Goal: Find specific page/section: Find specific page/section

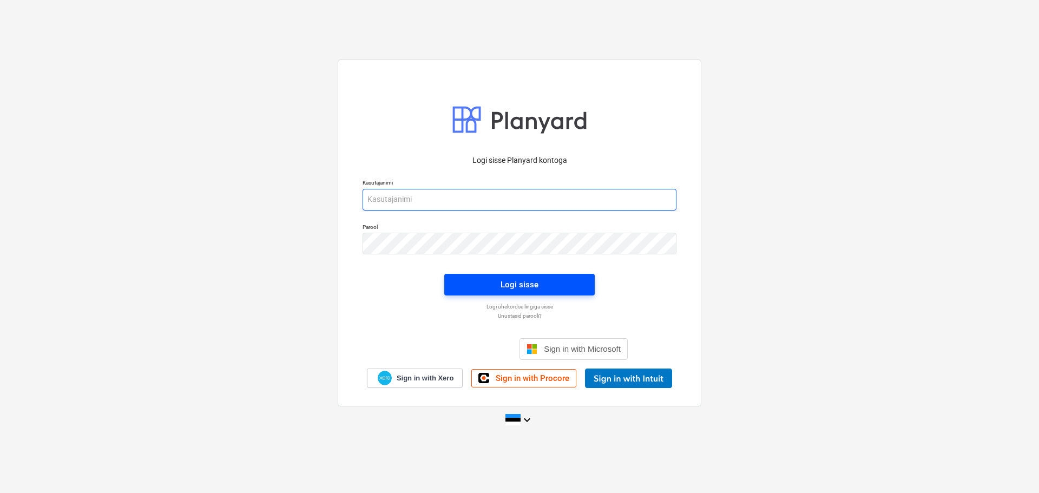
type input "[EMAIL_ADDRESS][DOMAIN_NAME]"
click at [535, 284] on div "Logi sisse" at bounding box center [519, 285] width 38 height 14
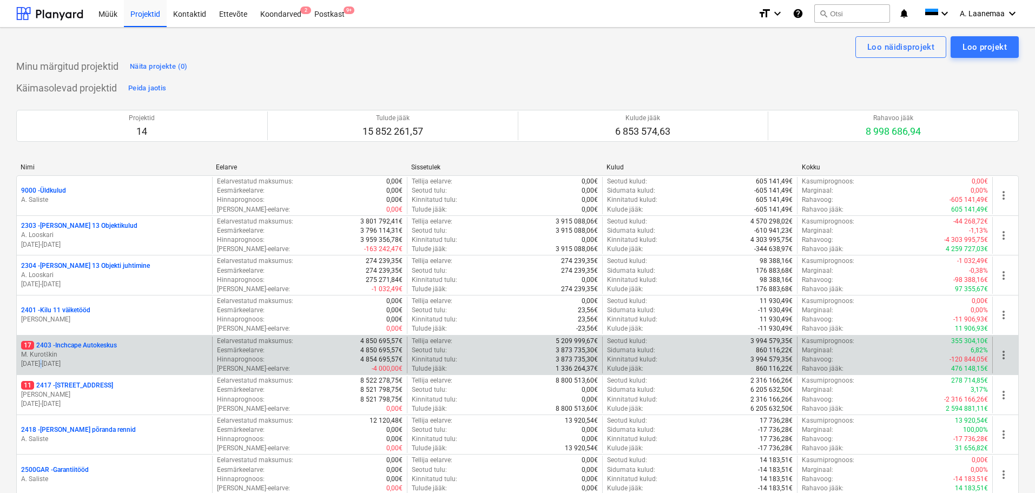
click at [56, 363] on p "[DATE] - [DATE]" at bounding box center [114, 363] width 187 height 9
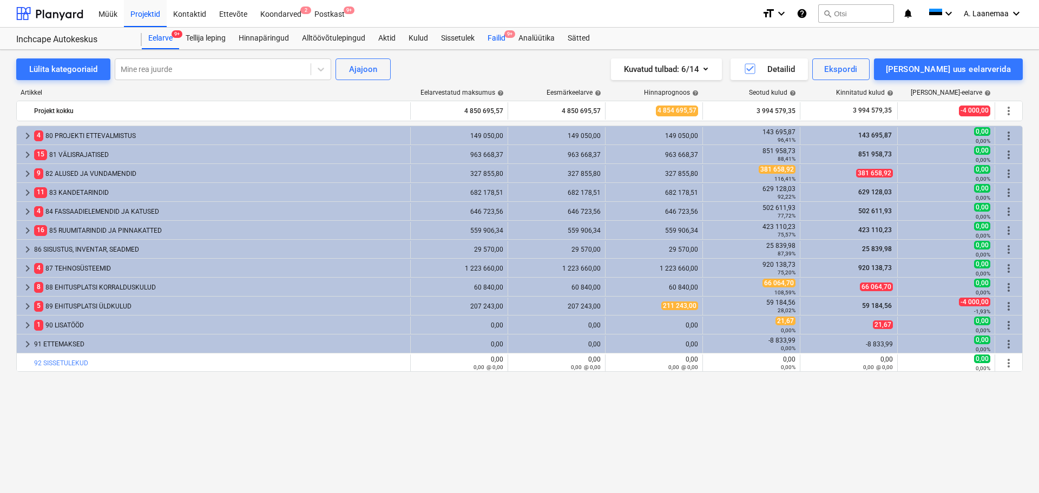
click at [503, 37] on div "Failid 9+" at bounding box center [496, 39] width 31 height 22
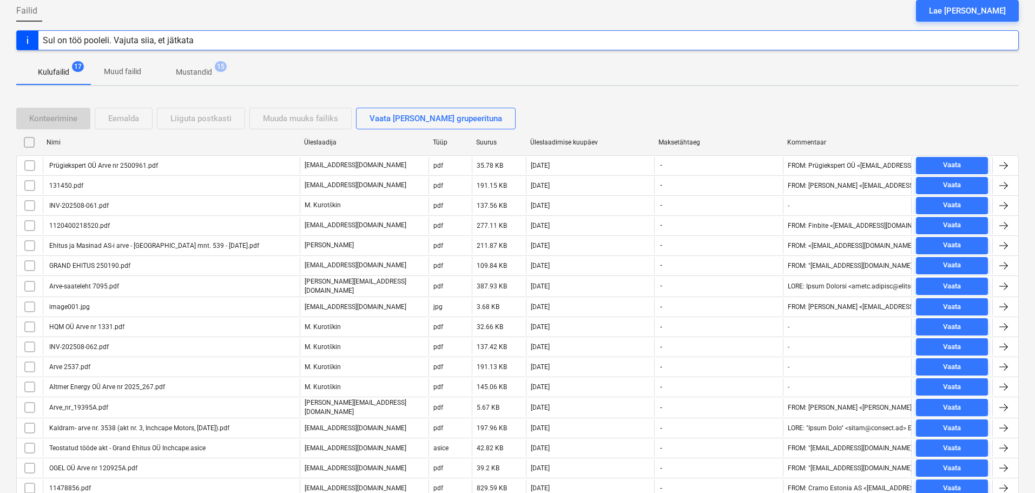
scroll to position [150, 0]
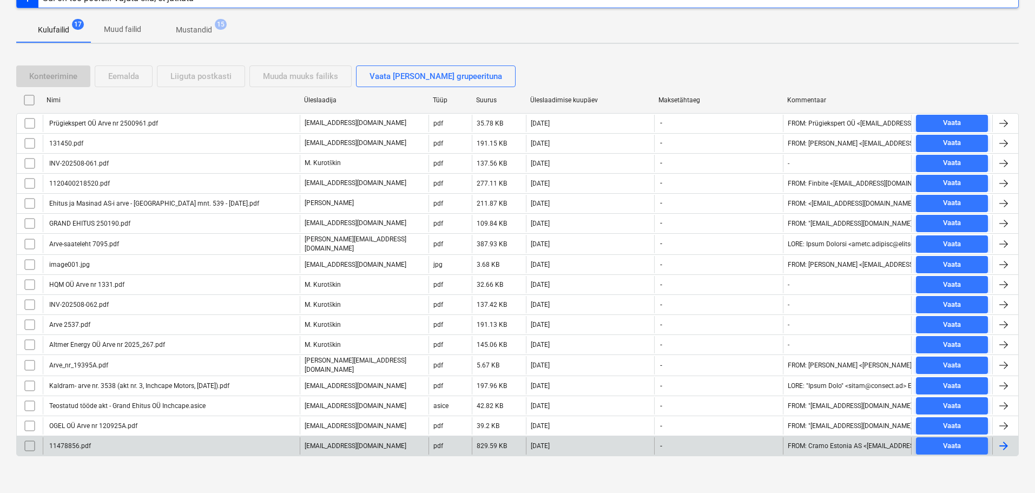
click at [365, 441] on p "[EMAIL_ADDRESS][DOMAIN_NAME]" at bounding box center [356, 445] width 102 height 9
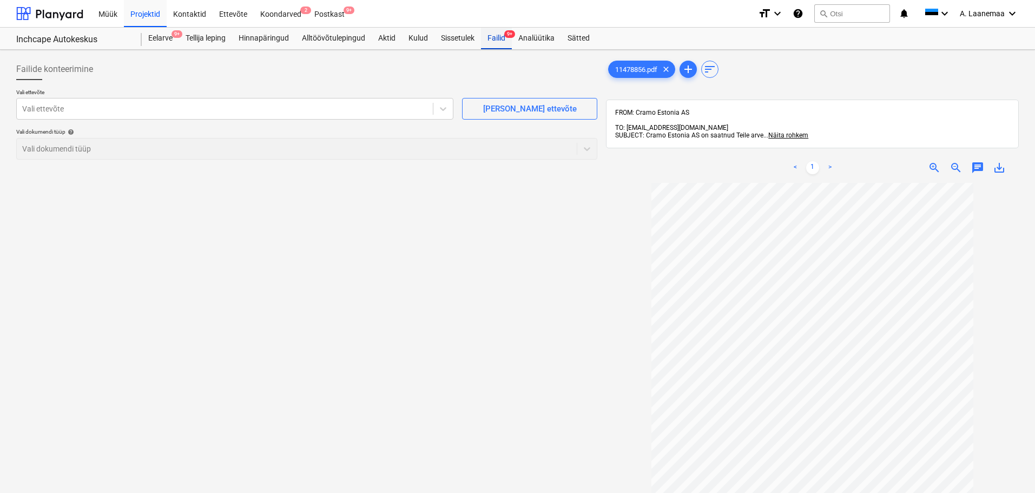
click at [503, 37] on div "Failid 9+" at bounding box center [496, 39] width 31 height 22
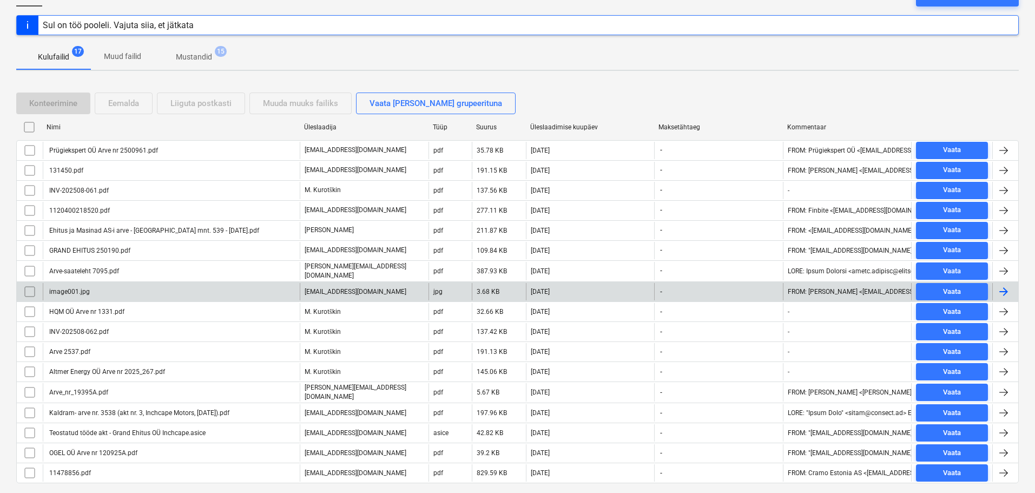
scroll to position [150, 0]
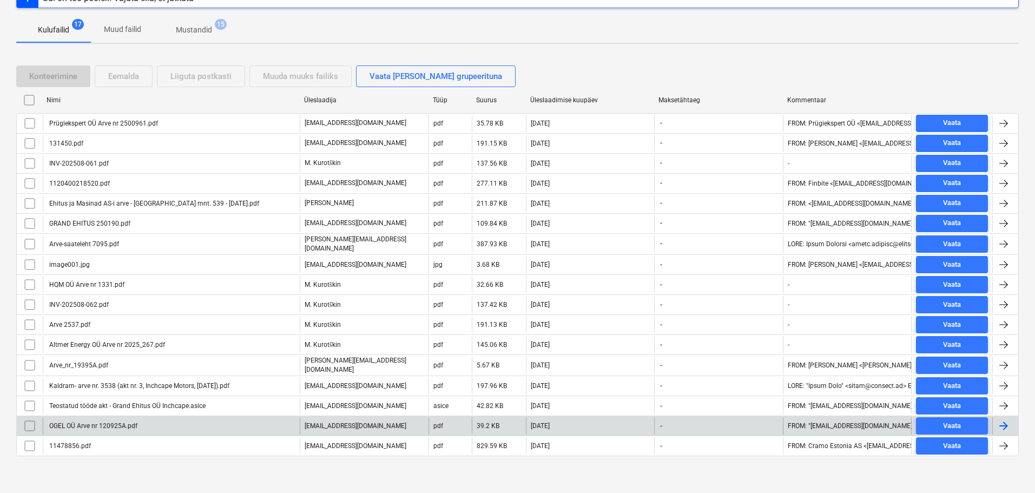
click at [352, 426] on div "[EMAIL_ADDRESS][DOMAIN_NAME]" at bounding box center [364, 425] width 129 height 17
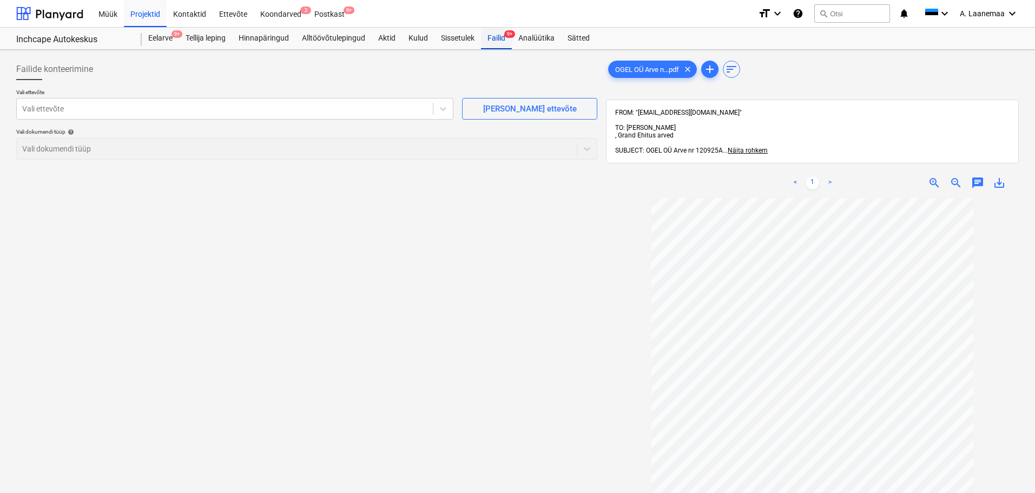
click at [504, 40] on div "Failid 9+" at bounding box center [496, 39] width 31 height 22
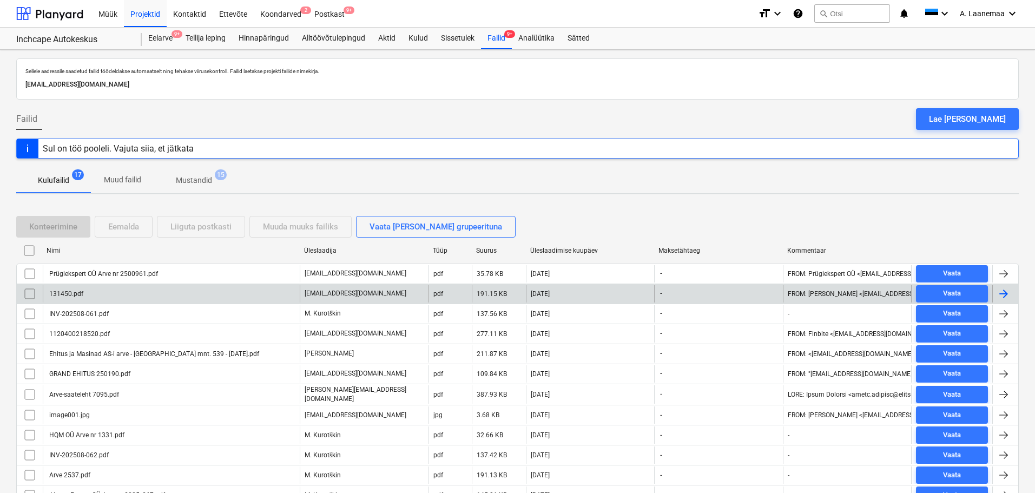
click at [315, 296] on p "[EMAIL_ADDRESS][DOMAIN_NAME]" at bounding box center [356, 293] width 102 height 9
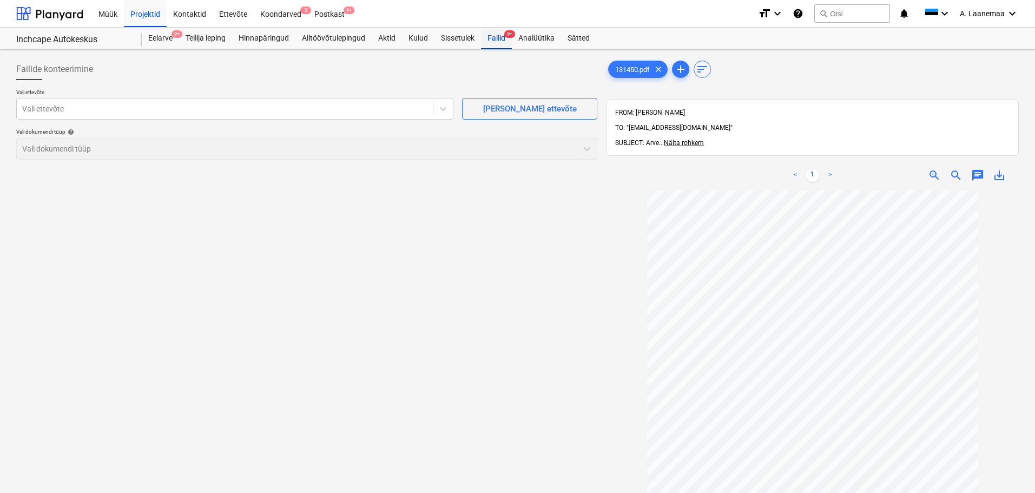
click at [499, 36] on div "Failid 9+" at bounding box center [496, 39] width 31 height 22
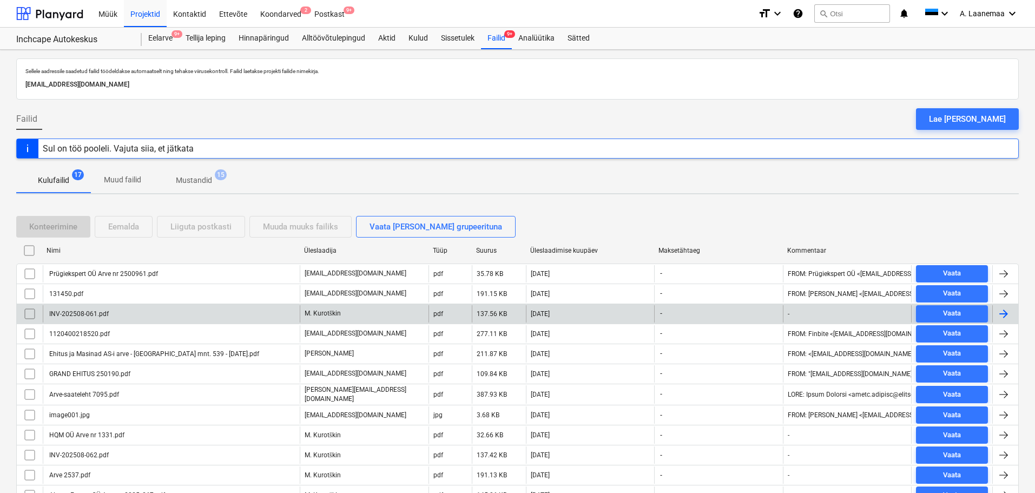
click at [347, 320] on div "M. Kurotškin" at bounding box center [364, 313] width 129 height 17
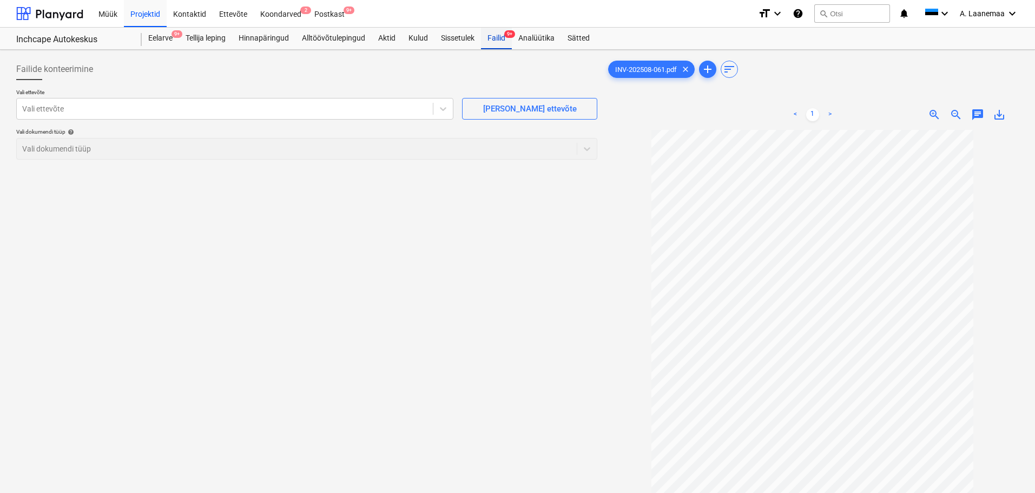
click at [495, 39] on div "Failid 9+" at bounding box center [496, 39] width 31 height 22
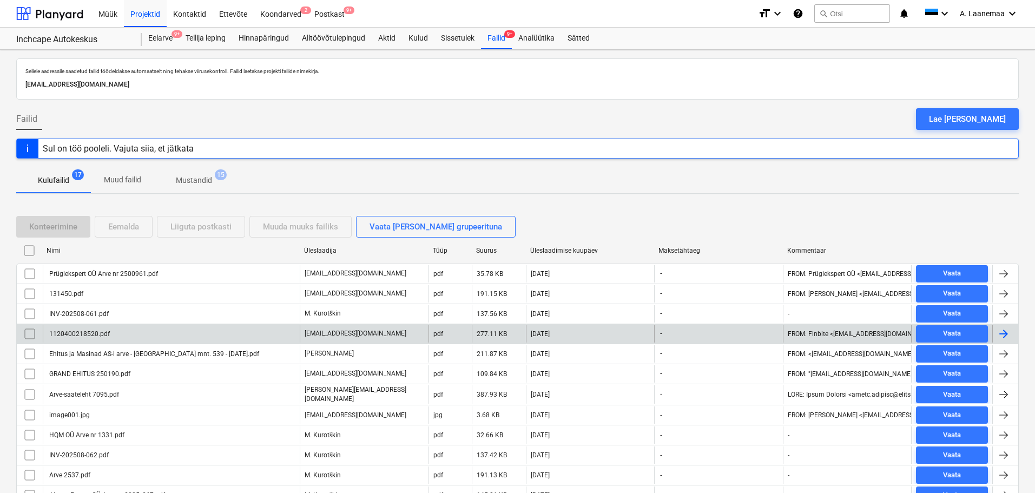
click at [334, 338] on p "[EMAIL_ADDRESS][DOMAIN_NAME]" at bounding box center [356, 333] width 102 height 9
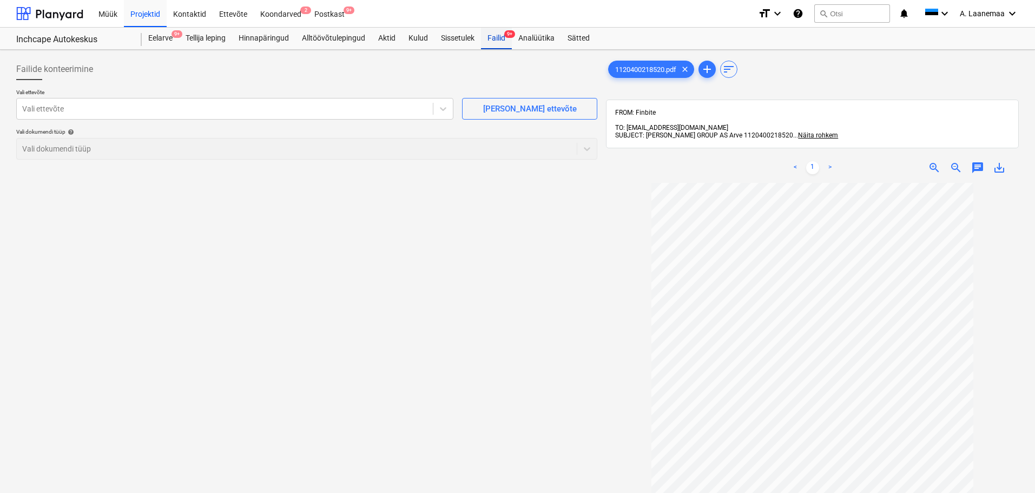
click at [498, 37] on div "Failid 9+" at bounding box center [496, 39] width 31 height 22
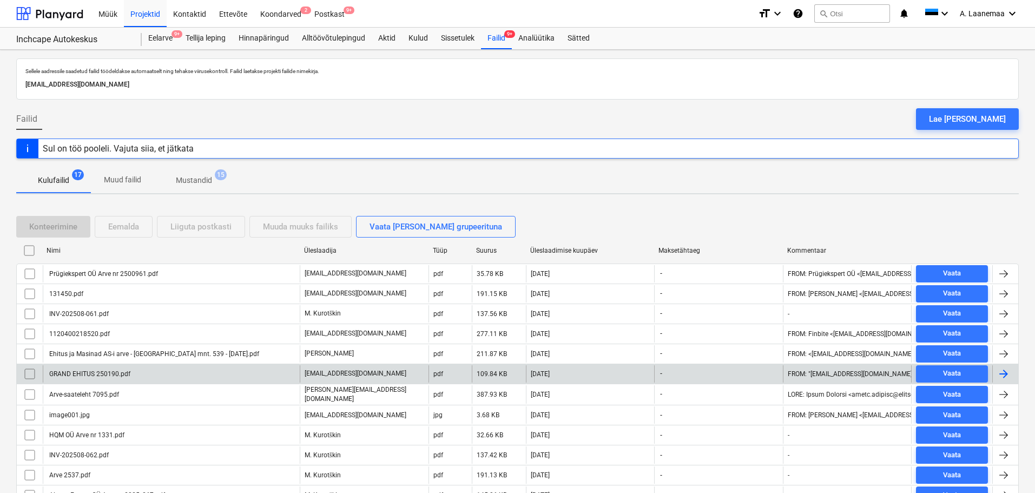
click at [323, 374] on p "[EMAIL_ADDRESS][DOMAIN_NAME]" at bounding box center [356, 373] width 102 height 9
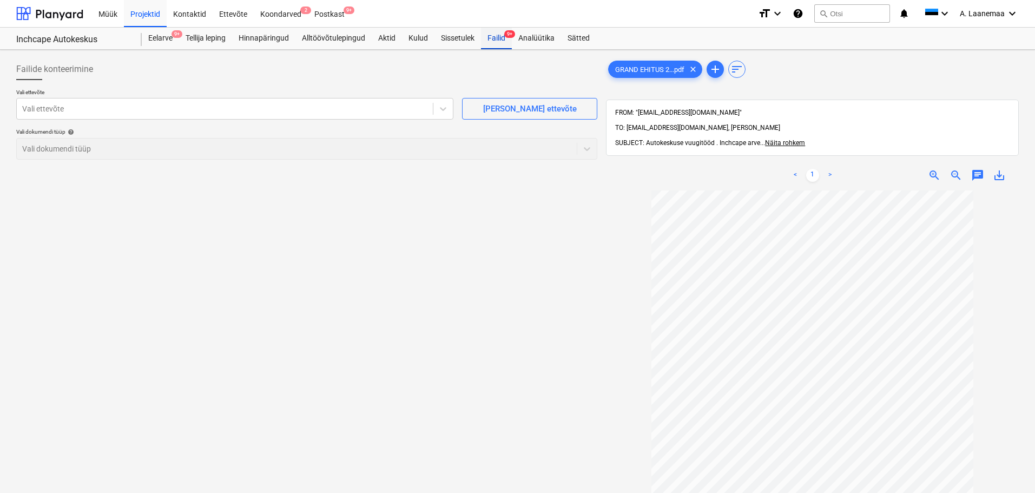
click at [492, 37] on div "Failid 9+" at bounding box center [496, 39] width 31 height 22
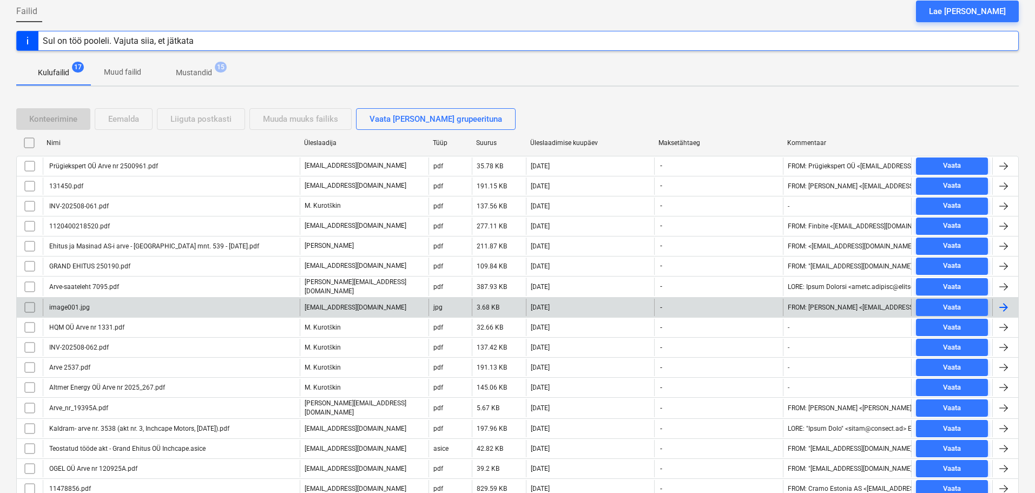
scroll to position [108, 0]
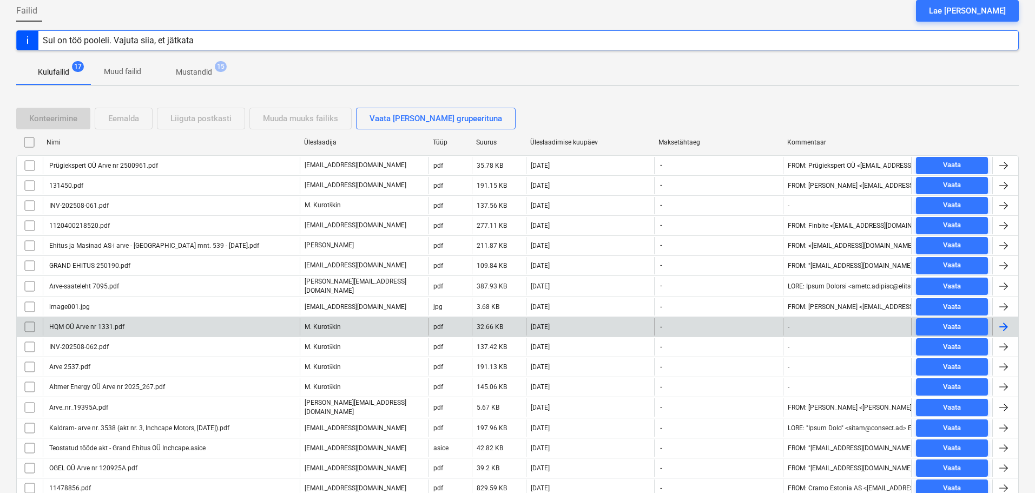
click at [327, 326] on p "M. Kurotškin" at bounding box center [323, 326] width 36 height 9
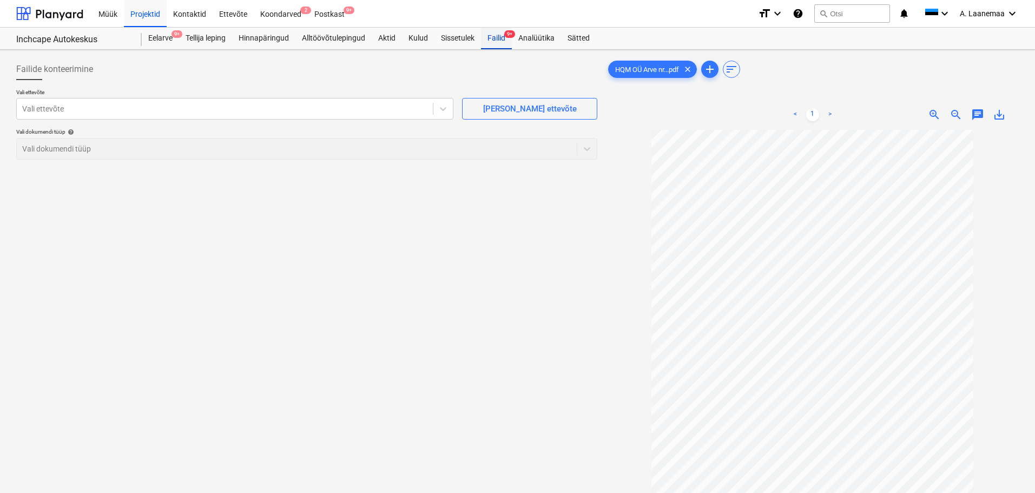
click at [496, 36] on div "Failid 9+" at bounding box center [496, 39] width 31 height 22
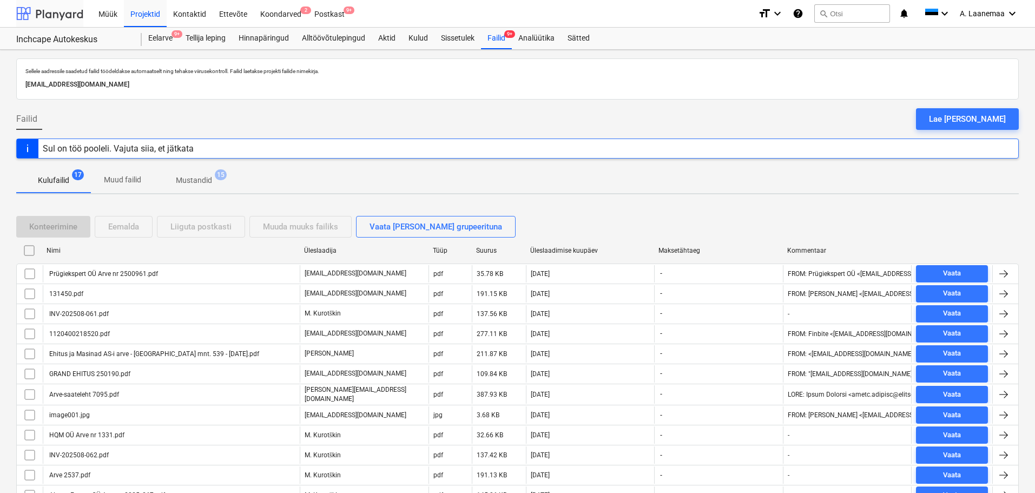
click at [50, 10] on div at bounding box center [49, 13] width 67 height 27
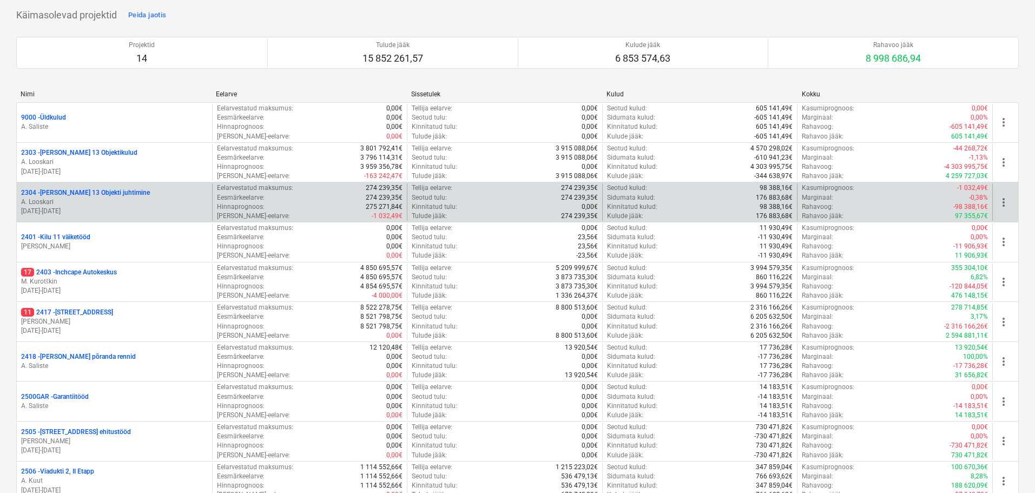
scroll to position [162, 0]
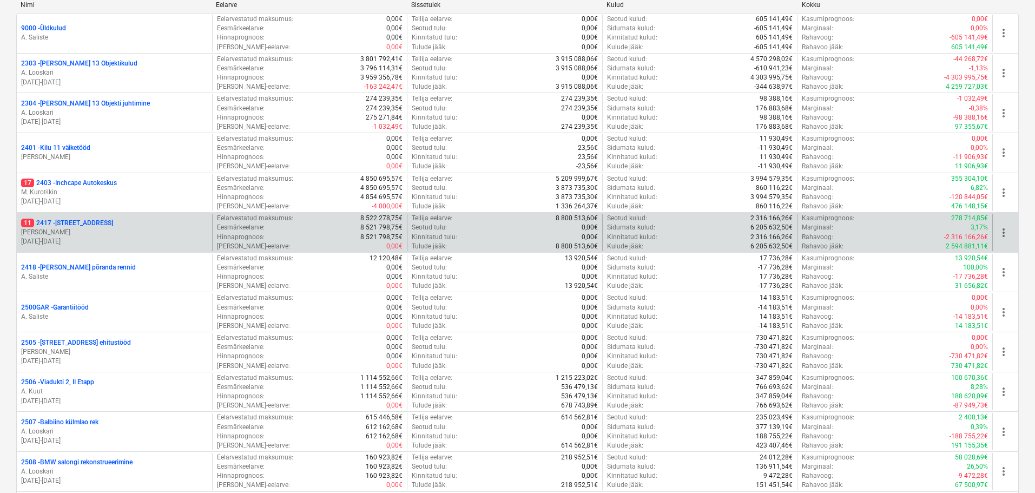
click at [82, 224] on p "11 [STREET_ADDRESS]" at bounding box center [67, 223] width 92 height 9
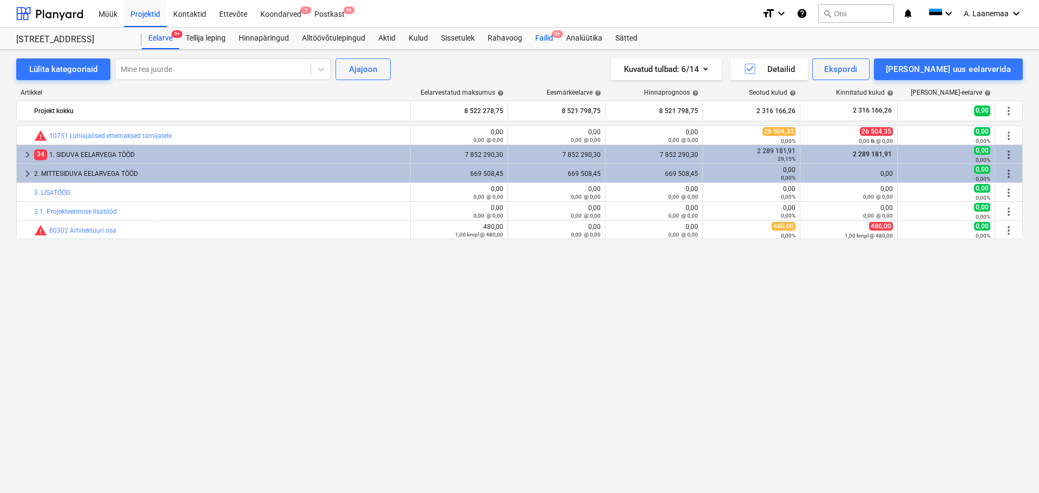
click at [549, 39] on div "Failid 9+" at bounding box center [544, 39] width 31 height 22
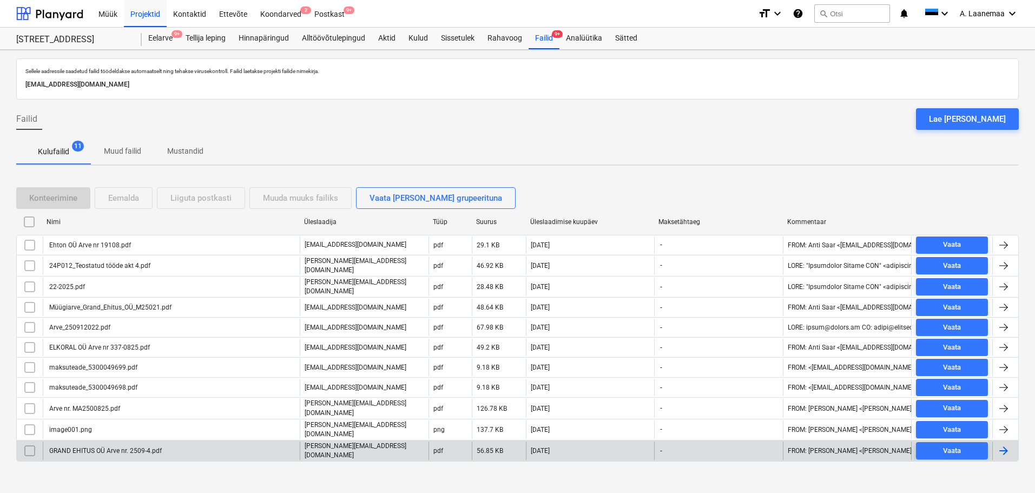
click at [403, 441] on div "[PERSON_NAME][EMAIL_ADDRESS][DOMAIN_NAME]" at bounding box center [364, 450] width 129 height 18
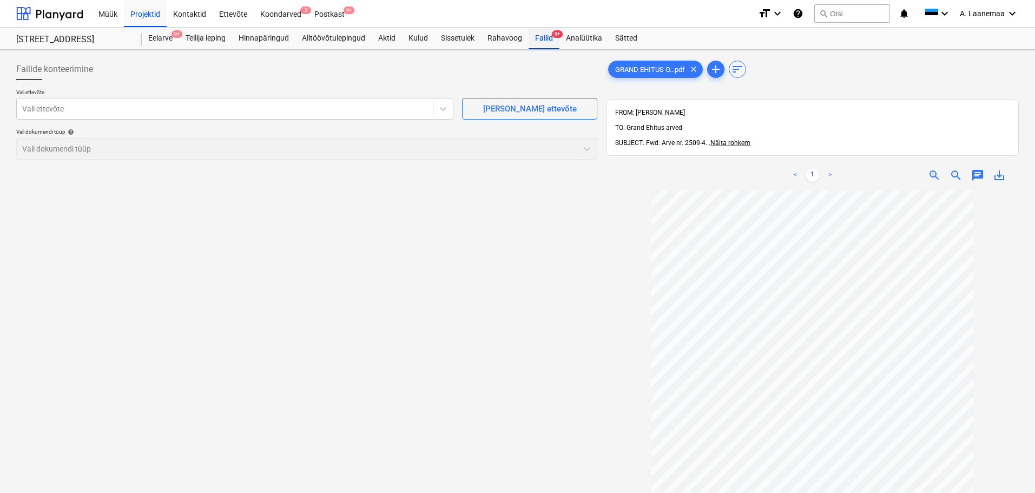
click at [547, 37] on div "Failid 9+" at bounding box center [544, 39] width 31 height 22
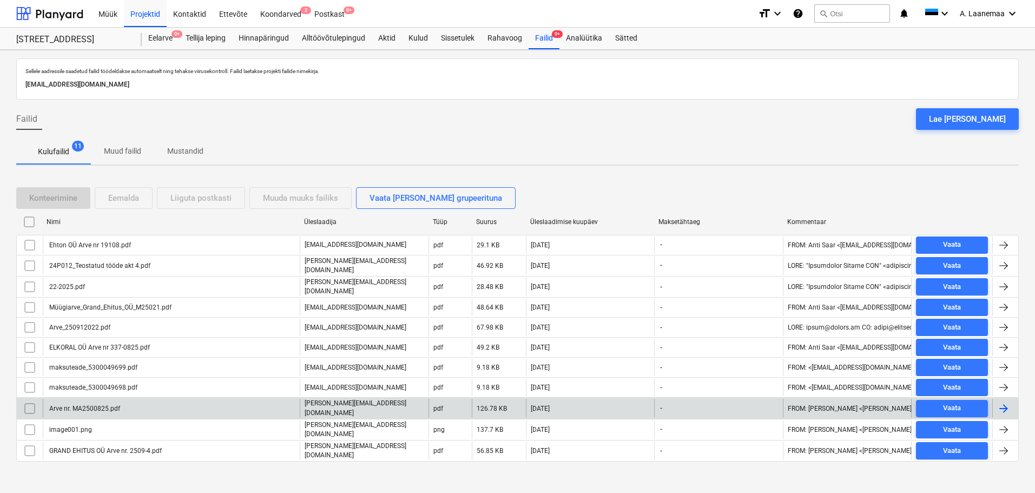
click at [425, 403] on div "[PERSON_NAME][EMAIL_ADDRESS][DOMAIN_NAME]" at bounding box center [364, 408] width 129 height 18
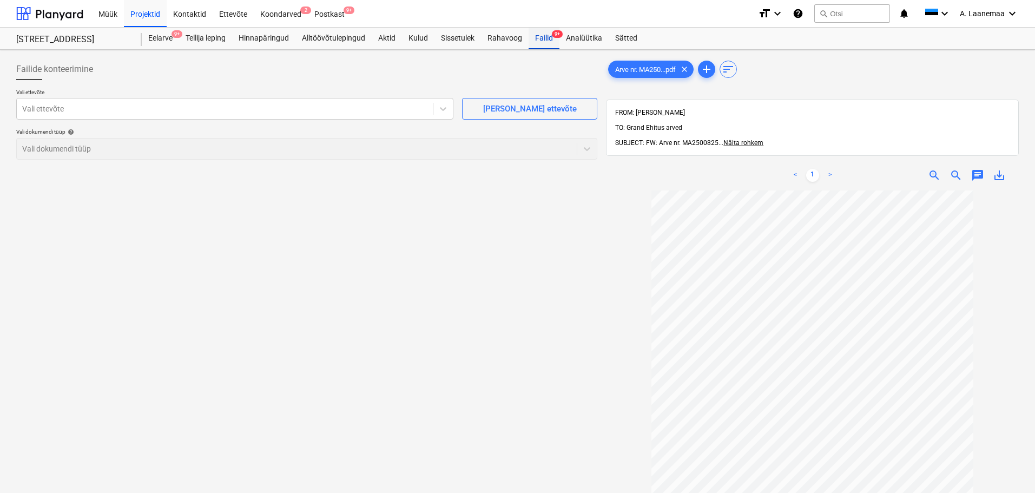
click at [546, 38] on div "Failid 9+" at bounding box center [544, 39] width 31 height 22
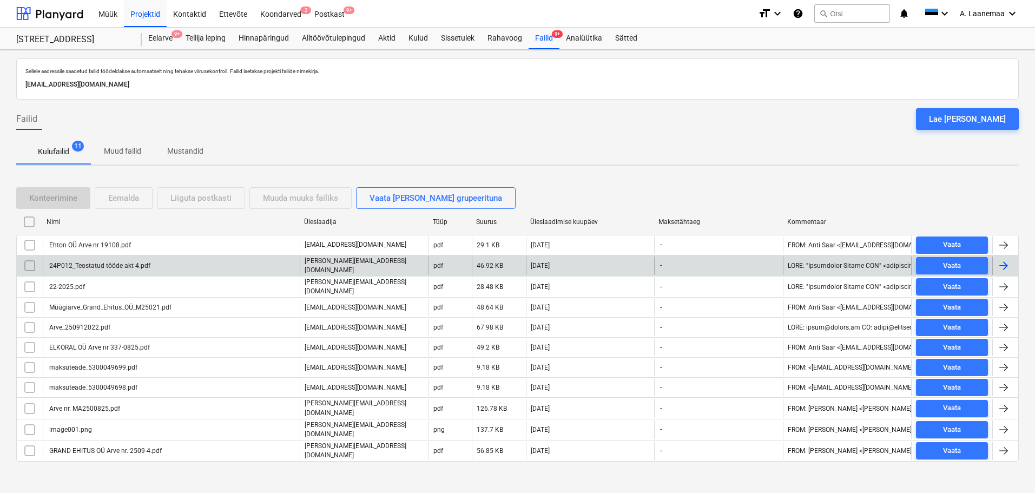
click at [393, 267] on div "[PERSON_NAME][EMAIL_ADDRESS][DOMAIN_NAME]" at bounding box center [364, 265] width 129 height 18
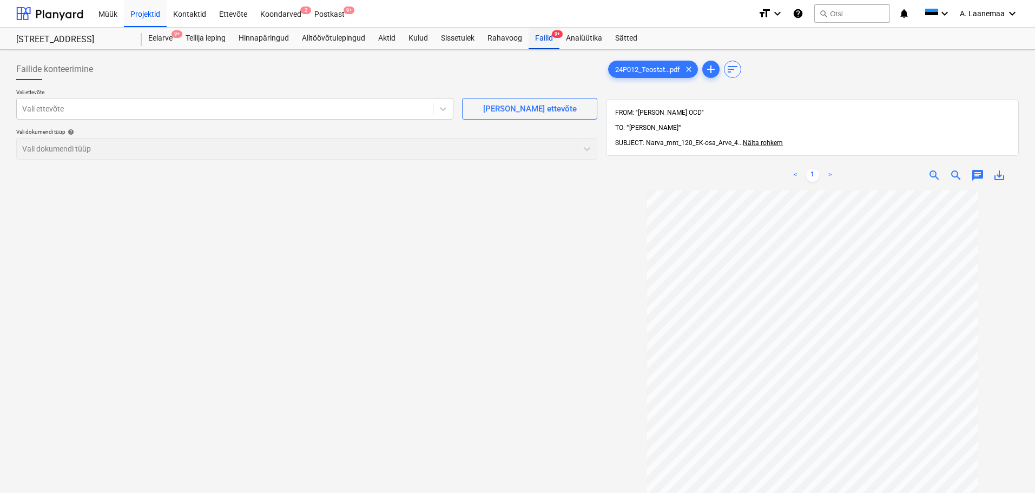
click at [544, 37] on div "Failid 9+" at bounding box center [544, 39] width 31 height 22
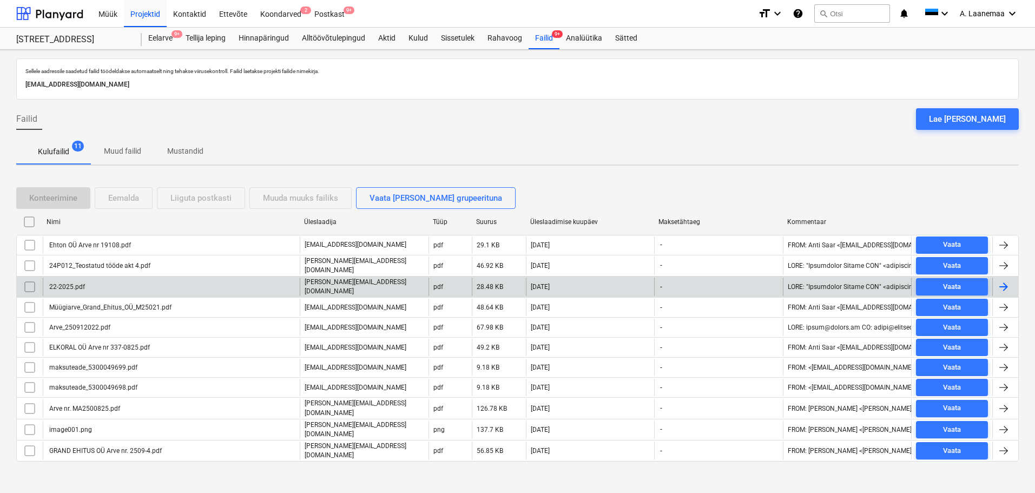
click at [315, 281] on p "[PERSON_NAME][EMAIL_ADDRESS][DOMAIN_NAME]" at bounding box center [365, 287] width 120 height 18
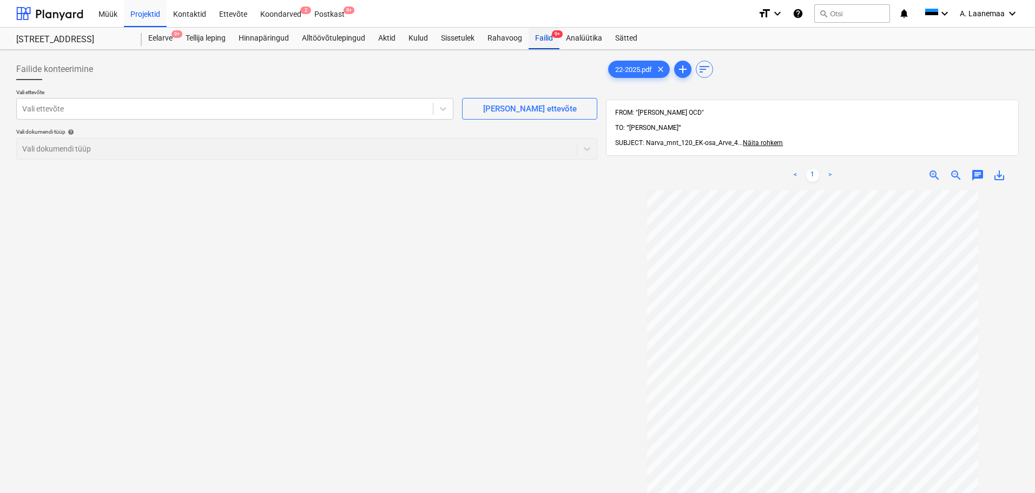
click at [549, 38] on div "Failid 9+" at bounding box center [544, 39] width 31 height 22
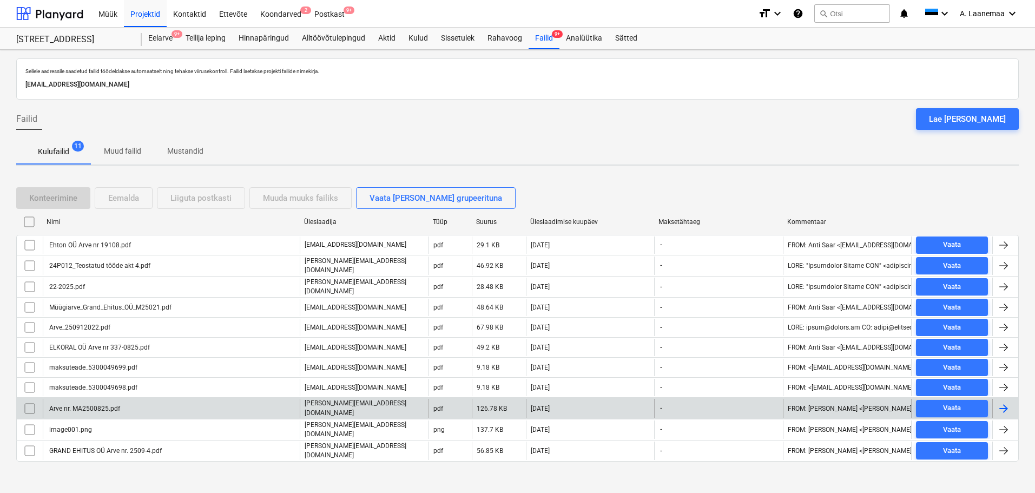
click at [340, 401] on p "[PERSON_NAME][EMAIL_ADDRESS][DOMAIN_NAME]" at bounding box center [365, 408] width 120 height 18
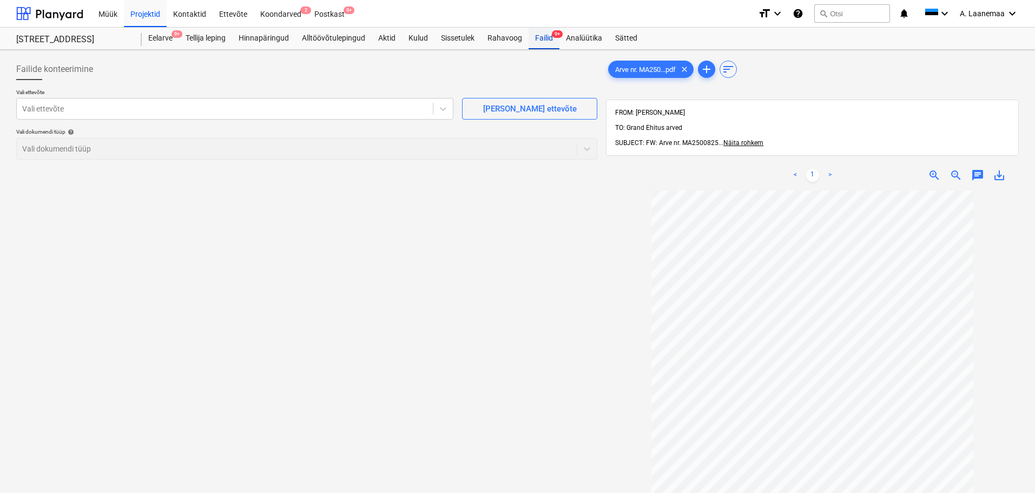
click at [538, 35] on div "Failid 9+" at bounding box center [544, 39] width 31 height 22
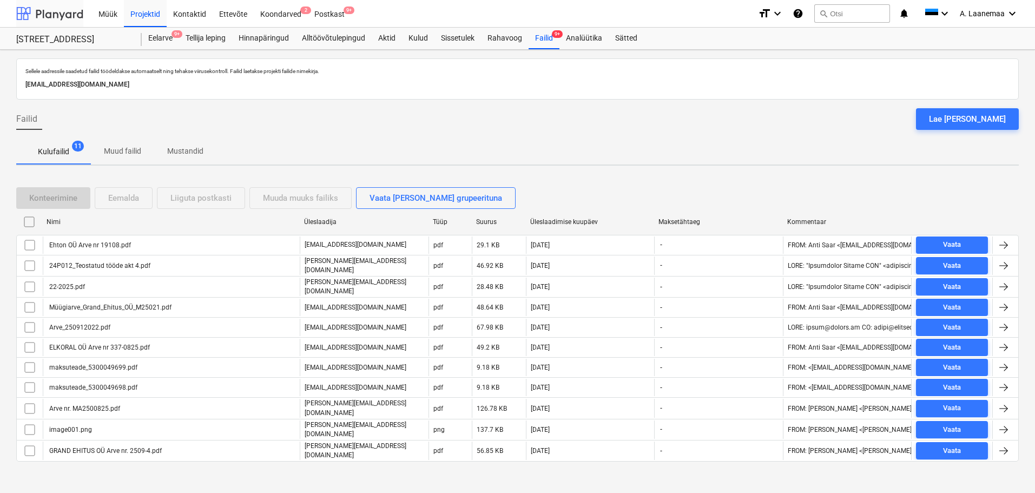
click at [52, 14] on div at bounding box center [49, 13] width 67 height 27
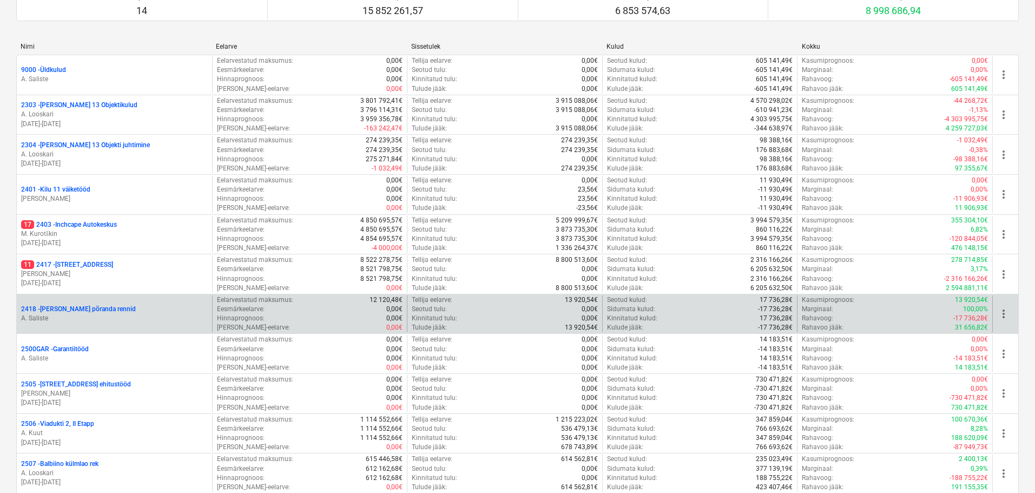
scroll to position [108, 0]
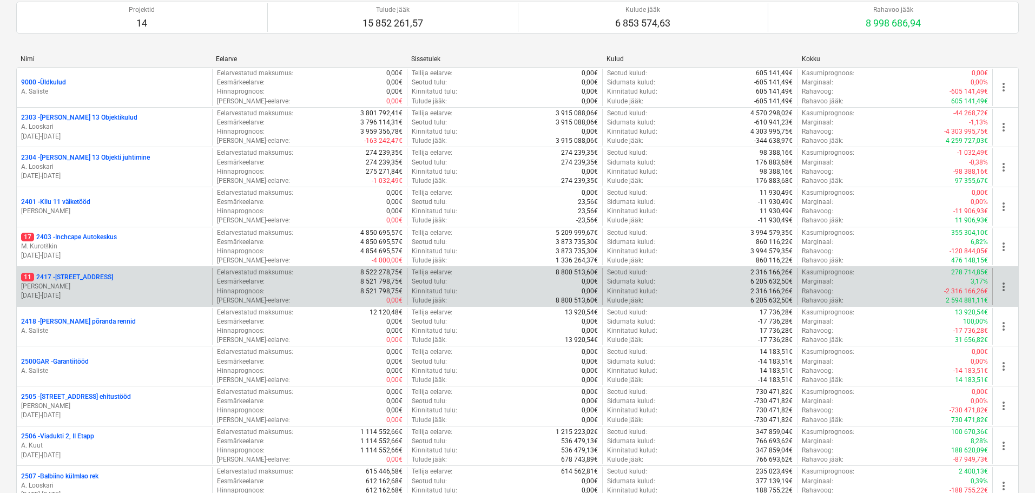
click at [82, 280] on p "11 [STREET_ADDRESS]" at bounding box center [67, 277] width 92 height 9
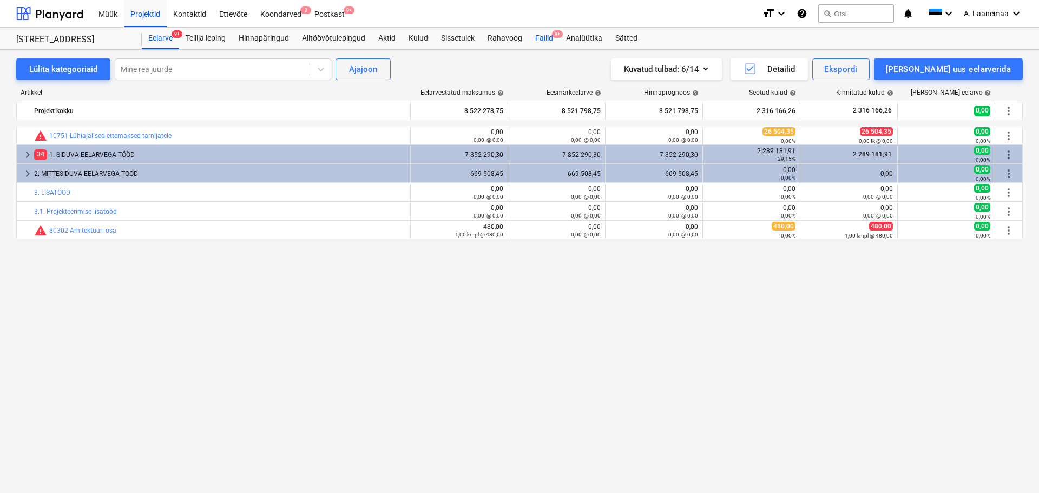
click at [548, 39] on div "Failid 9+" at bounding box center [544, 39] width 31 height 22
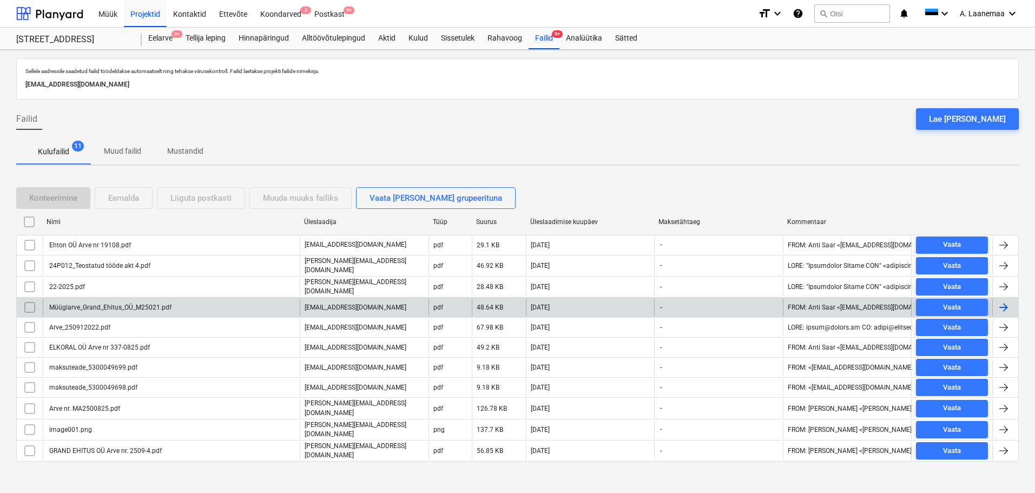
click at [129, 304] on div "Müügiarve_Grand_Ehitus_OÜ_M25021.pdf" at bounding box center [110, 308] width 124 height 8
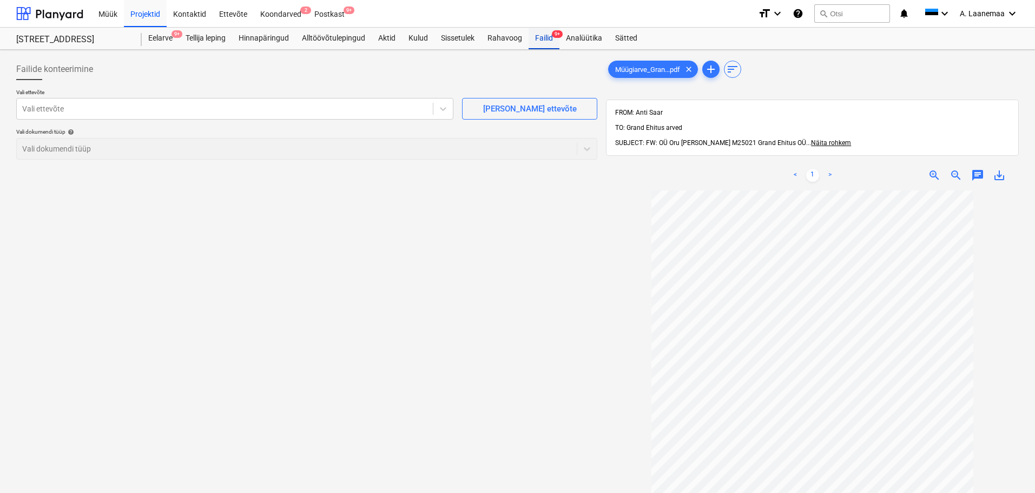
click at [540, 35] on div "Failid 9+" at bounding box center [544, 39] width 31 height 22
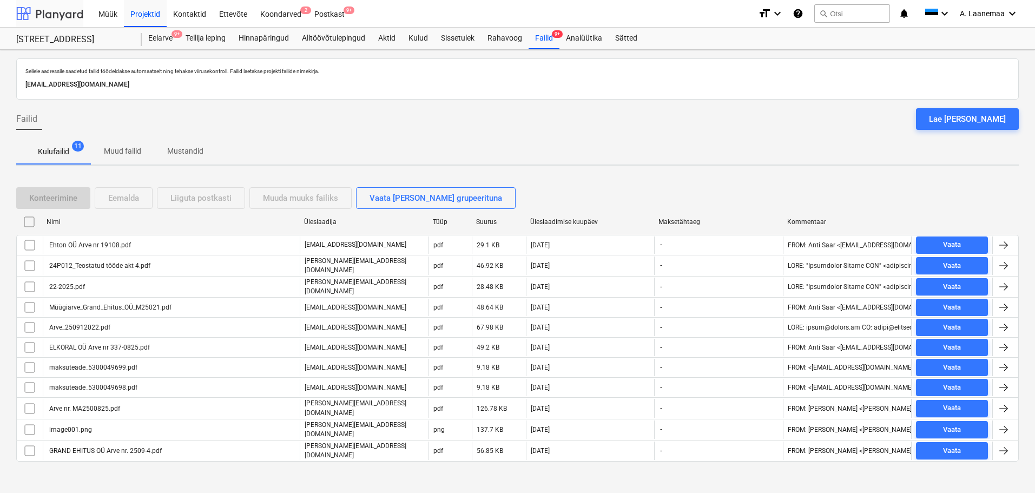
click at [75, 18] on div at bounding box center [49, 13] width 67 height 27
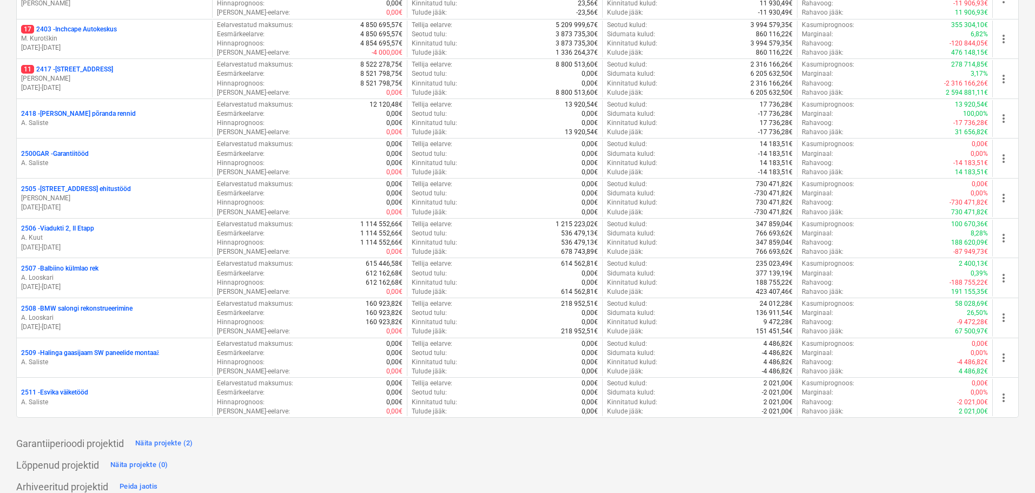
scroll to position [325, 0]
